Goal: Find specific page/section

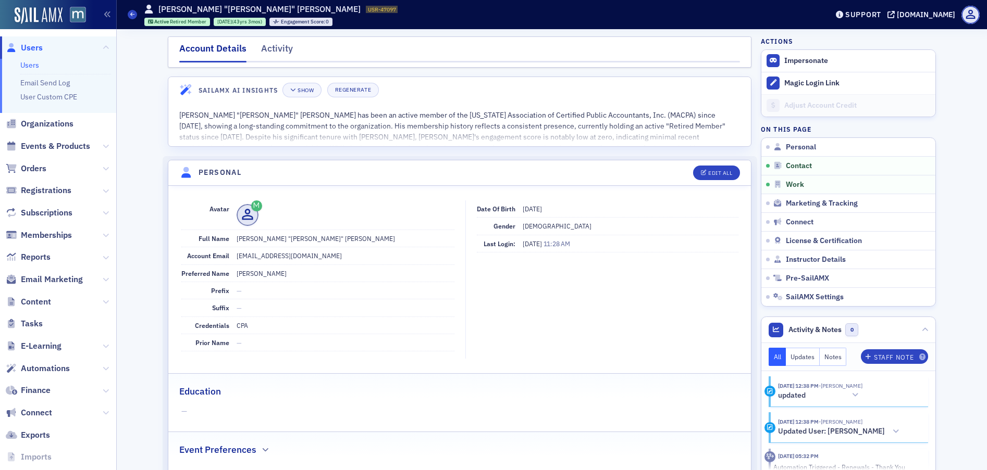
scroll to position [519, 0]
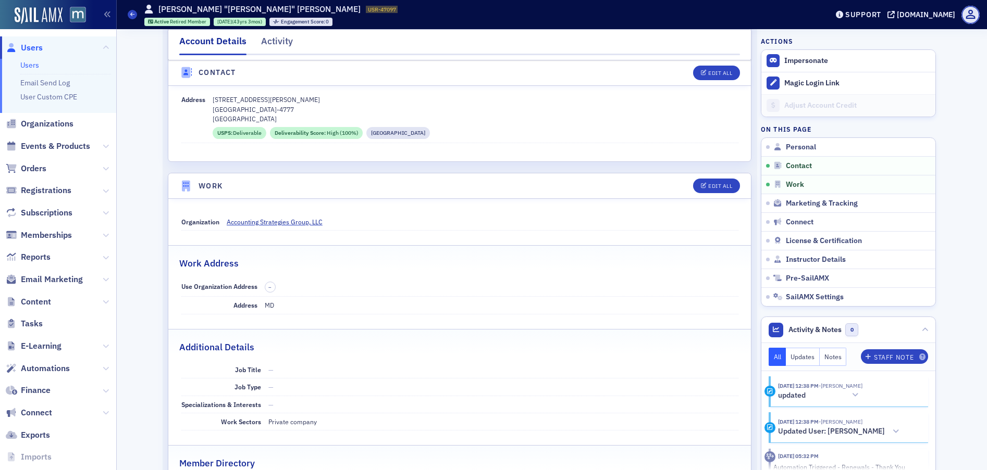
click at [45, 47] on span "Users" at bounding box center [58, 47] width 116 height 22
click at [43, 47] on span "Users" at bounding box center [58, 47] width 116 height 22
click at [38, 46] on span "Users" at bounding box center [32, 47] width 22 height 11
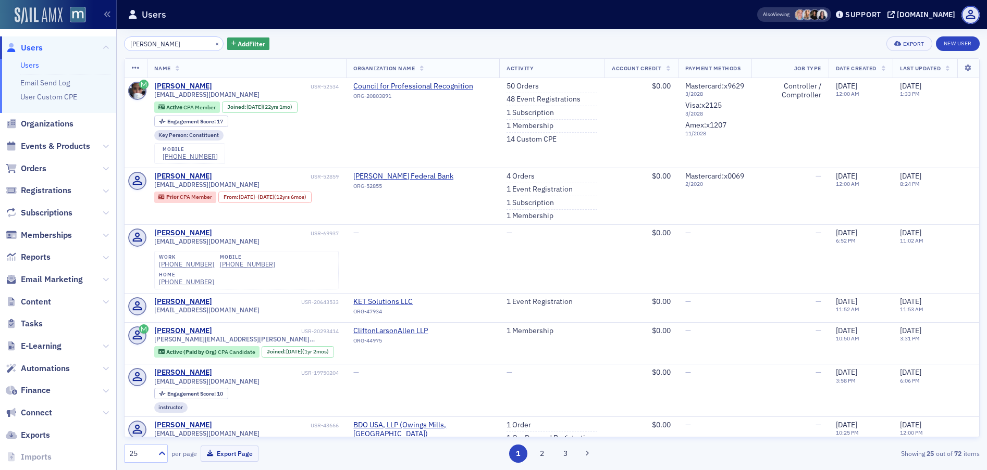
type input "[PERSON_NAME]"
